Goal: Obtain resource: Download file/media

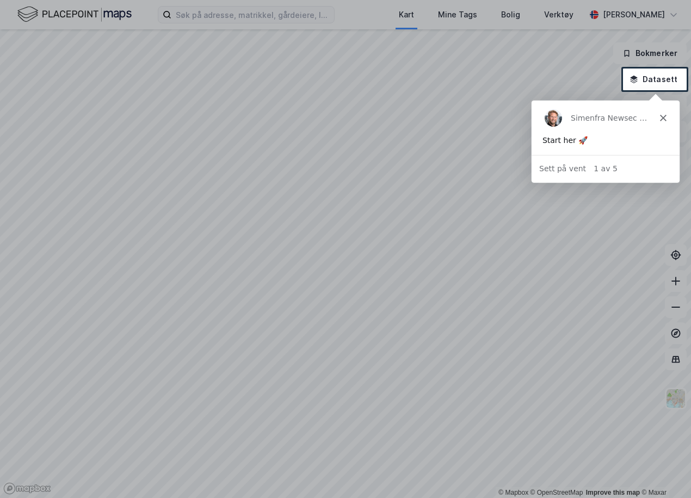
click at [666, 116] on div "Simen fra Newsec Maps" at bounding box center [605, 117] width 148 height 35
click at [663, 117] on icon "Lukk" at bounding box center [662, 117] width 7 height 7
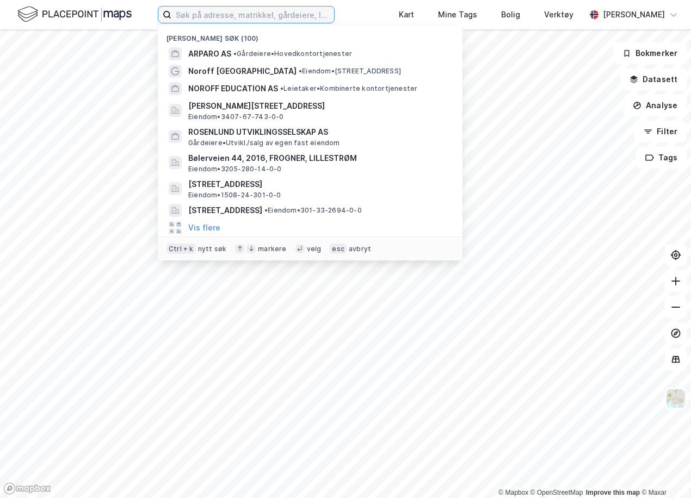
click at [184, 14] on input at bounding box center [252, 15] width 163 height 16
click at [192, 13] on input at bounding box center [252, 15] width 163 height 16
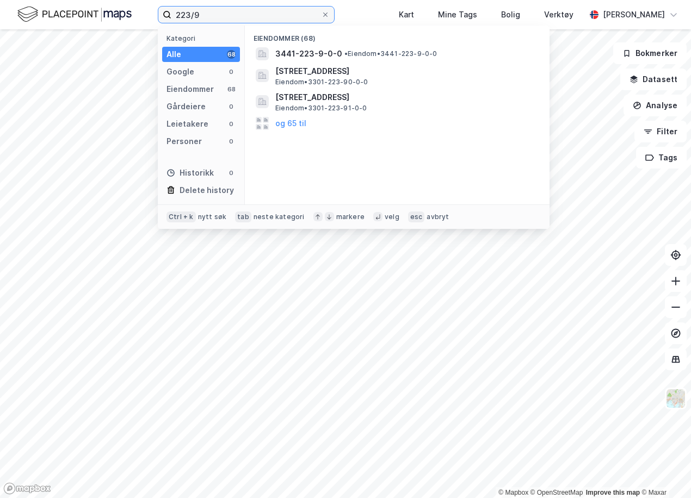
click at [213, 17] on input "223/9" at bounding box center [246, 15] width 150 height 16
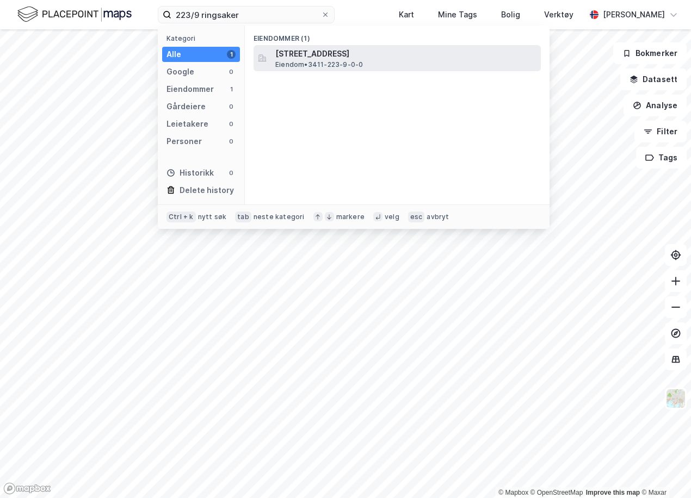
click at [315, 55] on span "[STREET_ADDRESS]" at bounding box center [405, 53] width 261 height 13
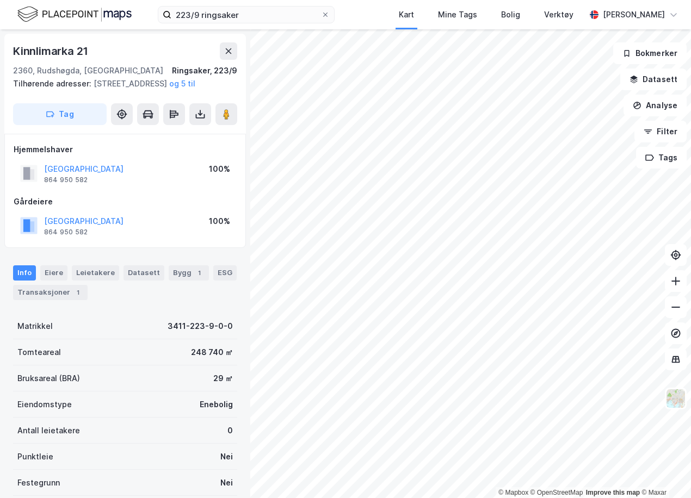
click at [485, 498] on html "223/9 ringsaker Kart Mine Tags [GEOGRAPHIC_DATA][PERSON_NAME] © Mapbox © OpenSt…" at bounding box center [345, 249] width 691 height 498
click at [8, 105] on div "© Mapbox © OpenStreetMap Improve this map © [PERSON_NAME] 111 2360, [GEOGRAPHIC…" at bounding box center [345, 263] width 691 height 469
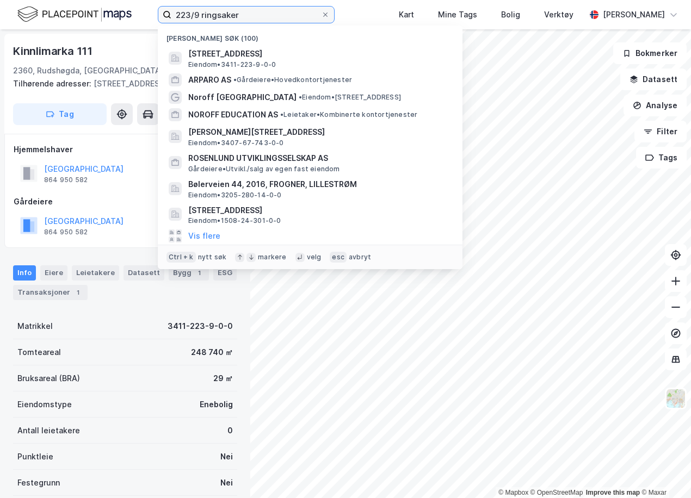
drag, startPoint x: 246, startPoint y: 16, endPoint x: 60, endPoint y: 6, distance: 185.8
click at [60, 6] on div "223/9 ringsaker Nylige søk (100) [STREET_ADDRESS], RINGSAKER Eiendom • 3411-223…" at bounding box center [345, 14] width 691 height 29
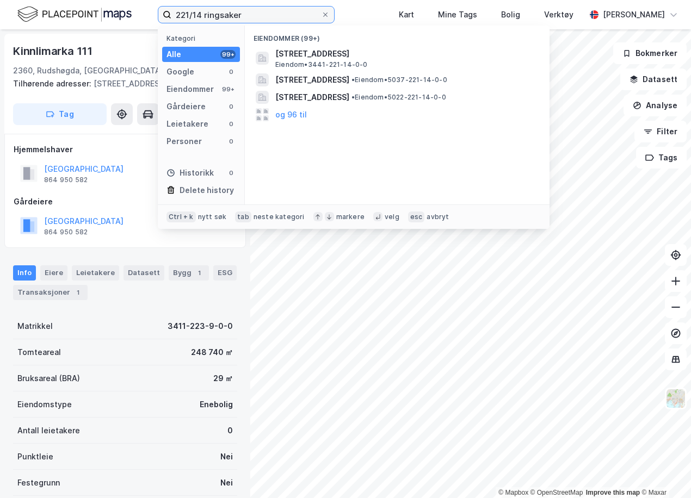
type input "221/14 ringsaker"
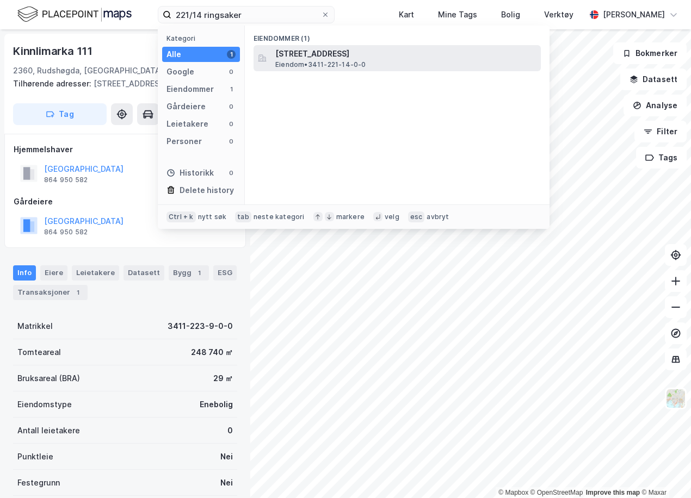
click at [424, 57] on span "[STREET_ADDRESS]" at bounding box center [405, 53] width 261 height 13
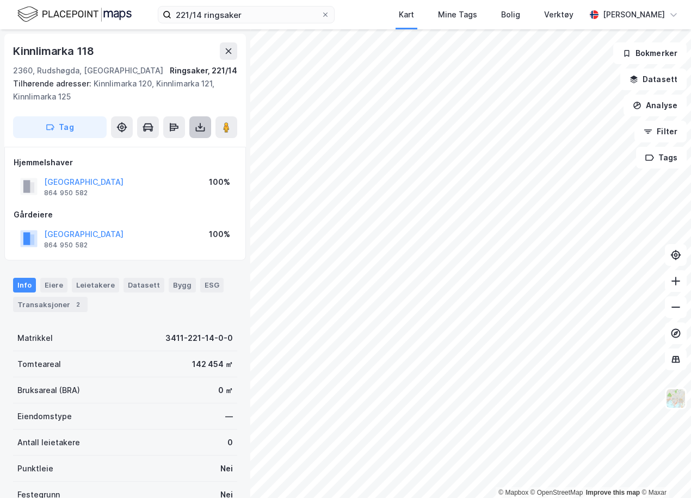
click at [199, 123] on icon at bounding box center [200, 127] width 11 height 11
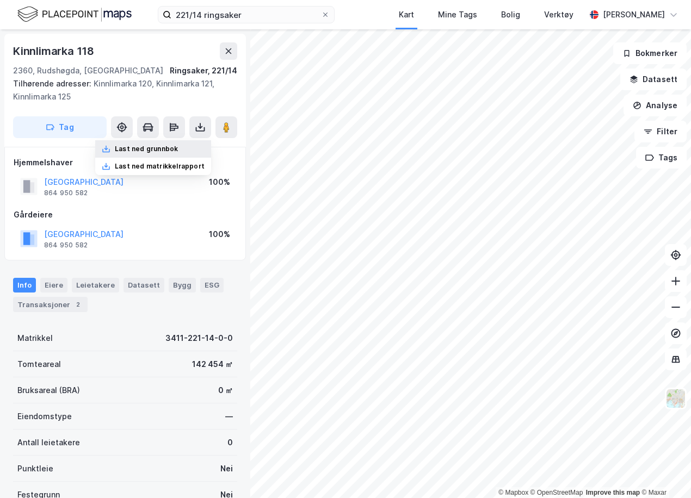
click at [175, 146] on div "Last ned grunnbok" at bounding box center [146, 149] width 63 height 9
